Goal: Navigation & Orientation: Find specific page/section

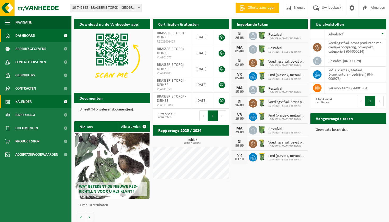
click at [36, 103] on link "Kalender" at bounding box center [35, 101] width 71 height 13
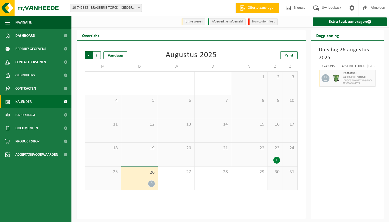
click at [99, 54] on span "Volgende" at bounding box center [97, 55] width 8 height 8
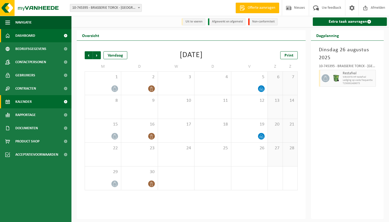
click at [24, 33] on span "Dashboard" at bounding box center [25, 35] width 20 height 13
